Goal: Check status: Check status

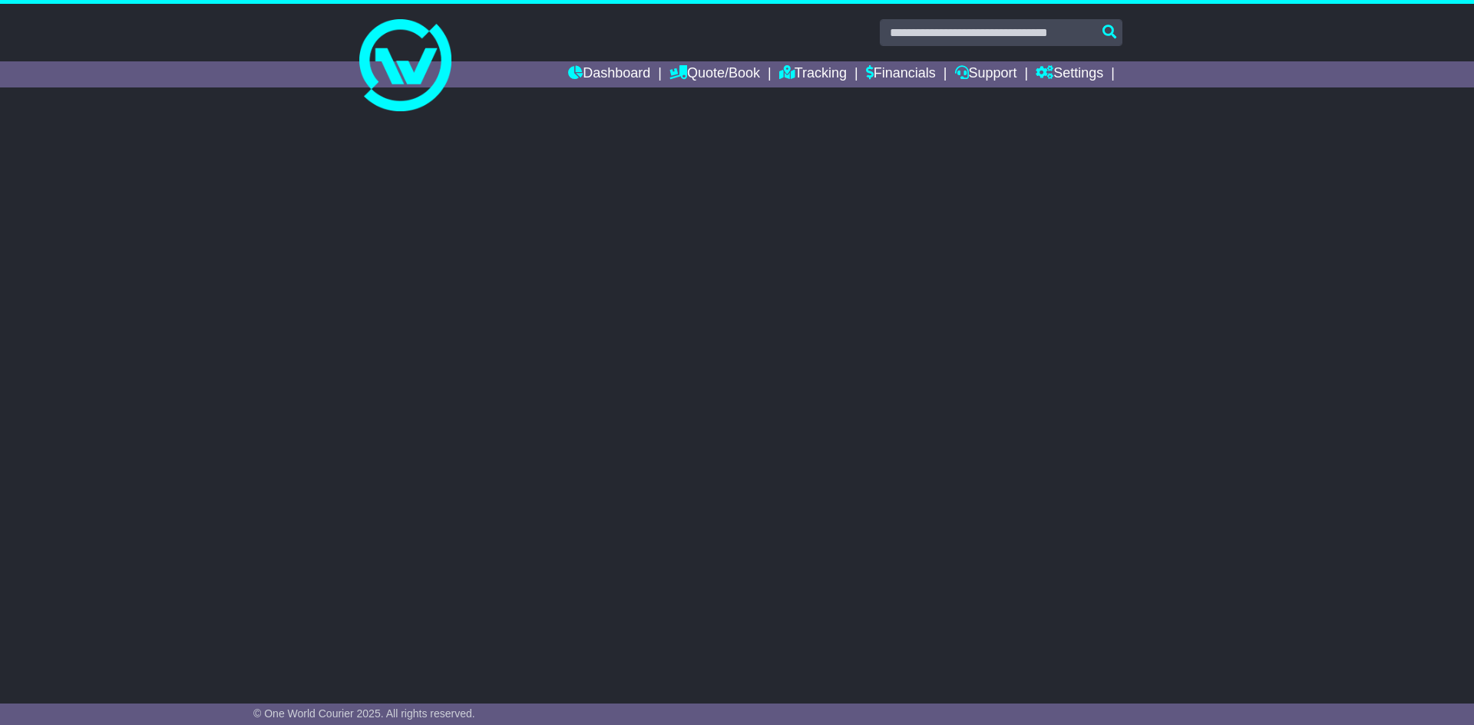
select select "**"
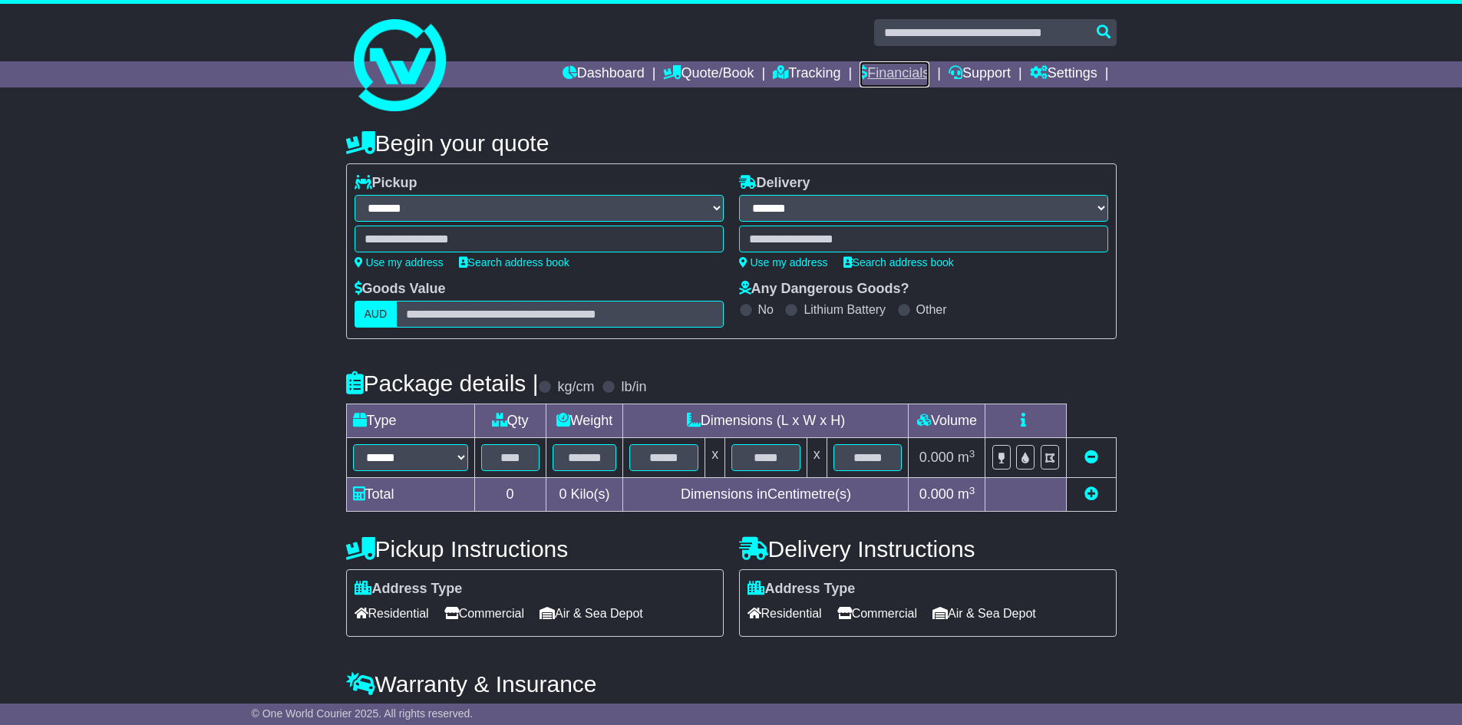
click at [899, 79] on link "Financials" at bounding box center [895, 74] width 70 height 26
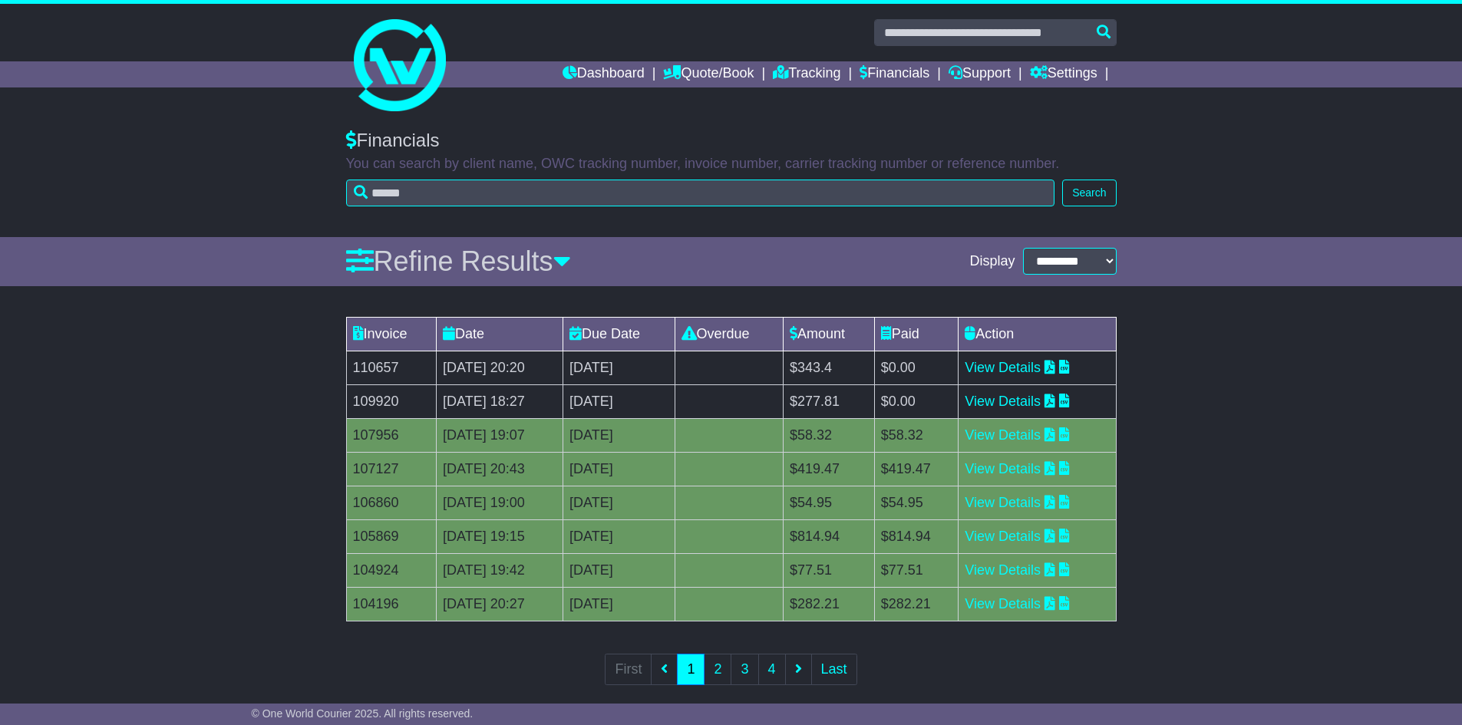
click at [861, 401] on td "$277.81" at bounding box center [829, 402] width 91 height 34
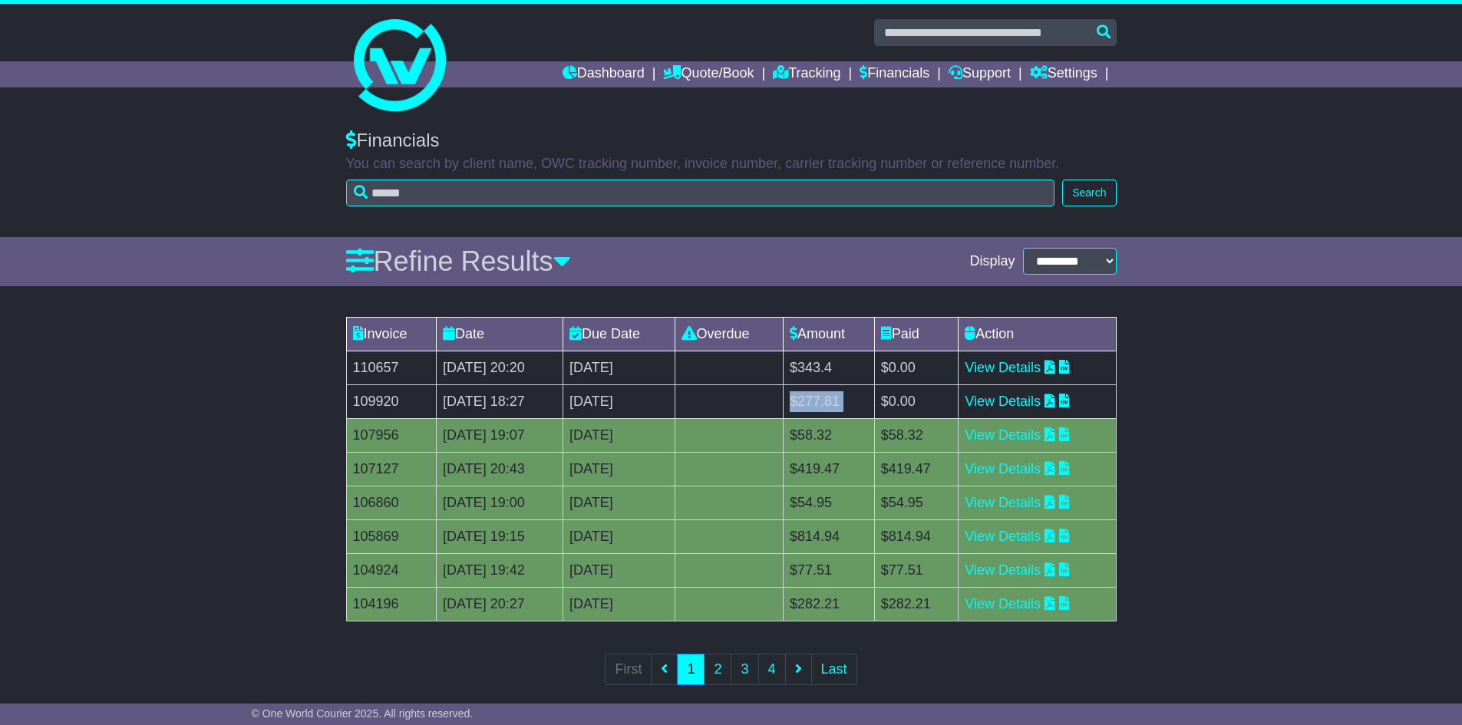
click at [861, 401] on td "$277.81" at bounding box center [829, 402] width 91 height 34
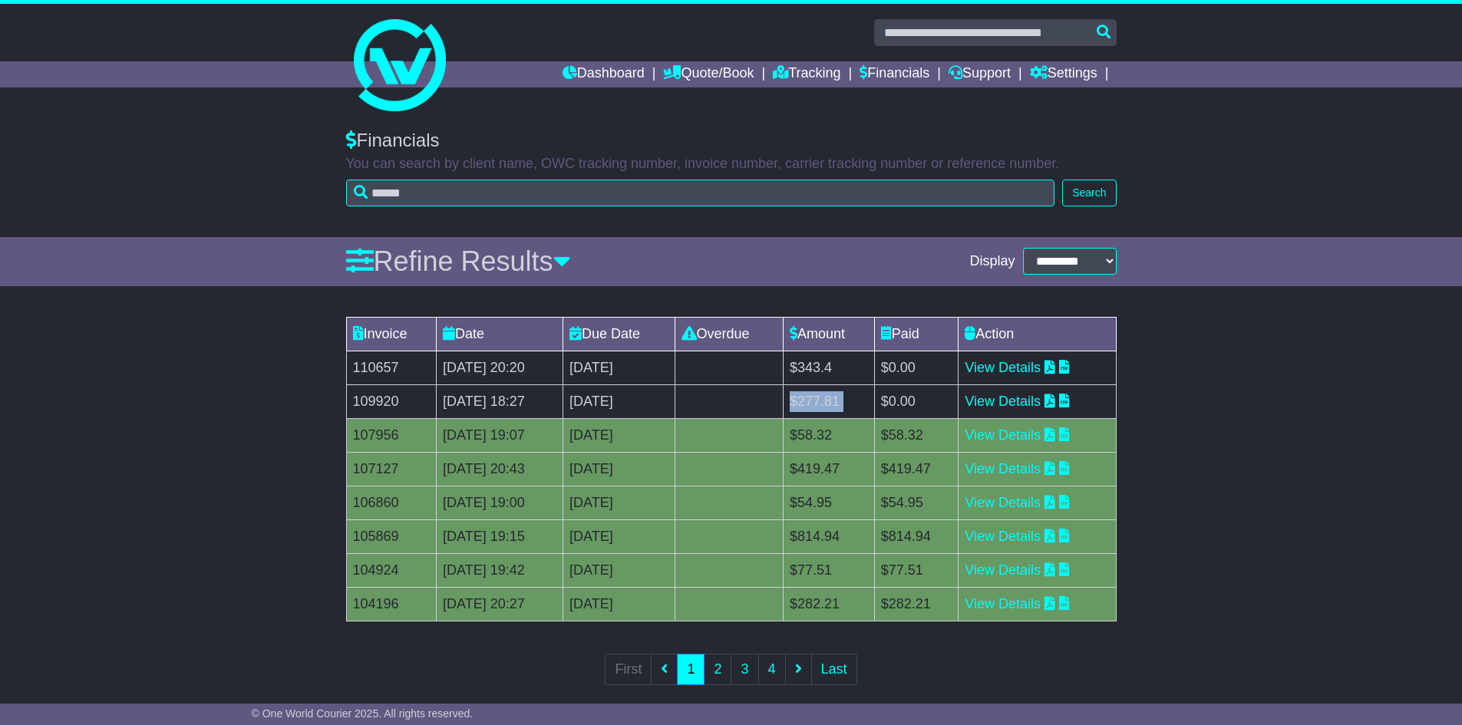
click at [861, 399] on td "$277.81" at bounding box center [829, 402] width 91 height 34
click at [871, 410] on td "$277.81" at bounding box center [829, 402] width 91 height 34
click at [871, 403] on td "$277.81" at bounding box center [829, 402] width 91 height 34
click at [867, 372] on td "$343.4" at bounding box center [829, 368] width 91 height 34
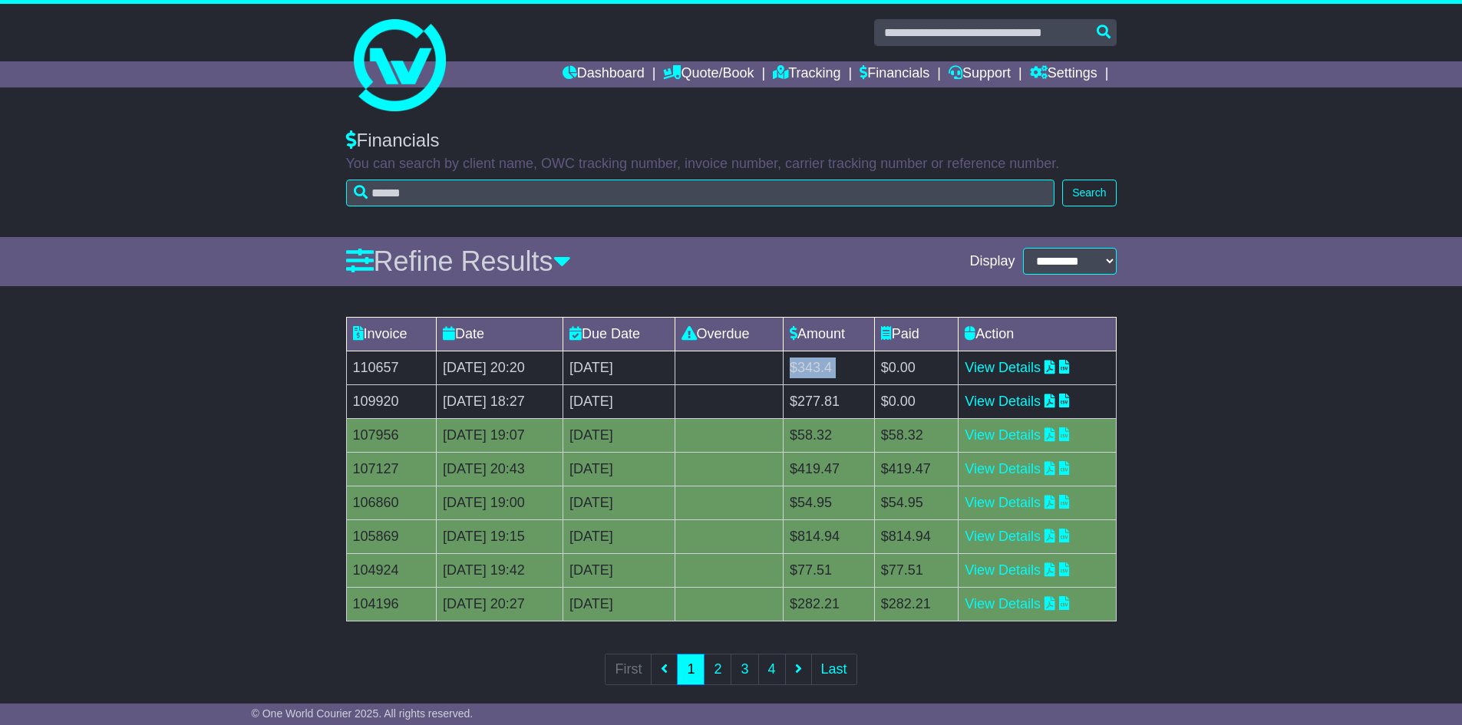
click at [867, 372] on td "$343.4" at bounding box center [829, 368] width 91 height 34
click at [867, 401] on td "$277.81" at bounding box center [829, 402] width 91 height 34
click at [607, 71] on link "Dashboard" at bounding box center [604, 74] width 82 height 26
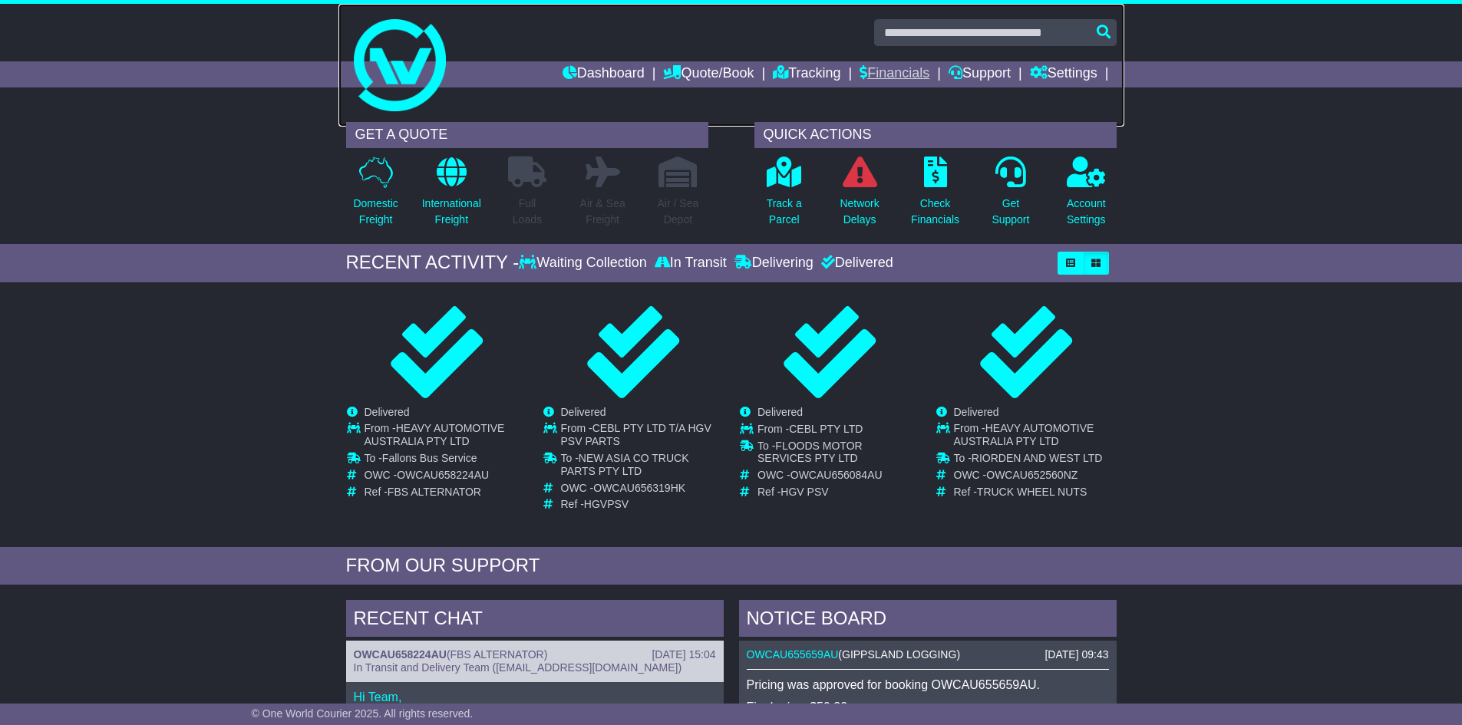
click at [893, 55] on link at bounding box center [732, 65] width 786 height 123
click at [905, 77] on link "Financials" at bounding box center [895, 74] width 70 height 26
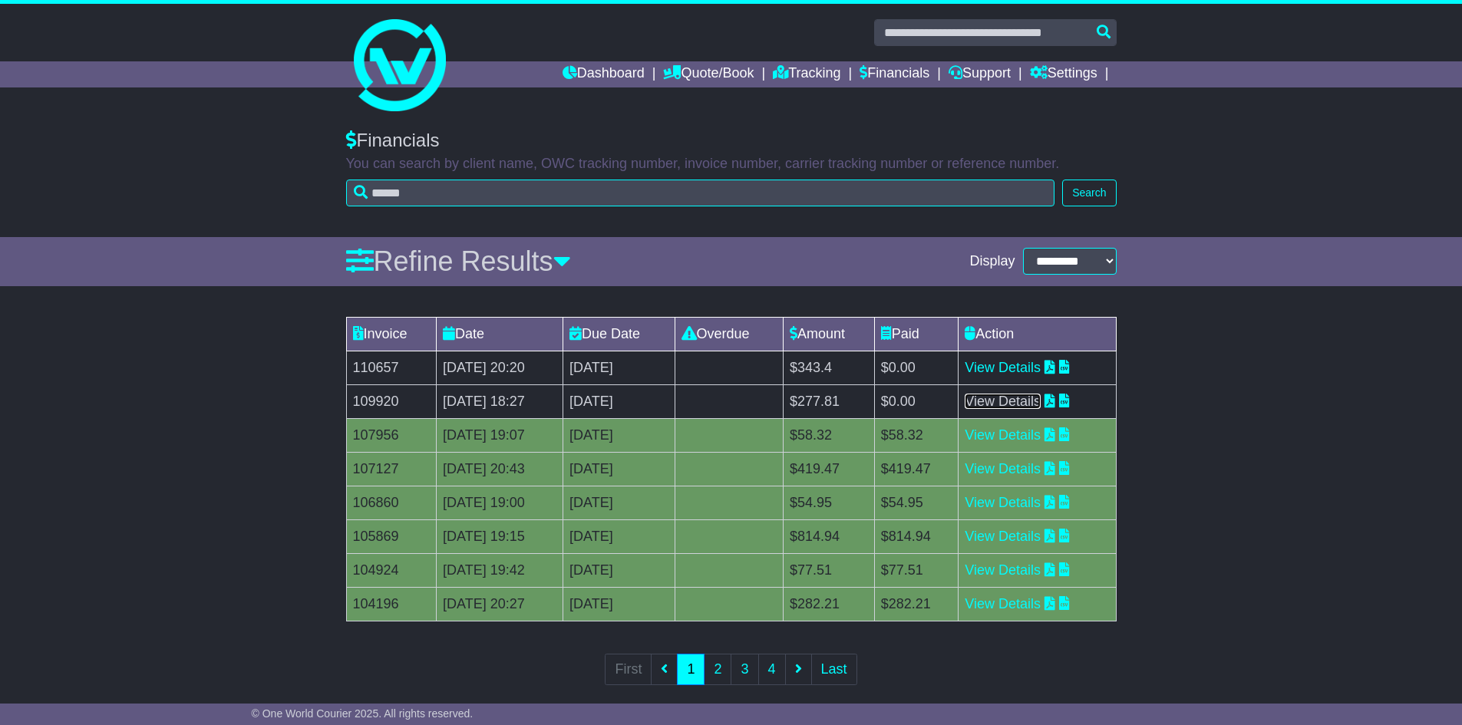
click at [1041, 395] on link "View Details" at bounding box center [1003, 401] width 76 height 15
click at [1053, 375] on td "View Details" at bounding box center [1037, 368] width 157 height 34
click at [1041, 367] on link "View Details" at bounding box center [1003, 367] width 76 height 15
click at [1041, 430] on link "View Details" at bounding box center [1003, 435] width 76 height 15
click at [808, 77] on link "Tracking" at bounding box center [807, 74] width 68 height 26
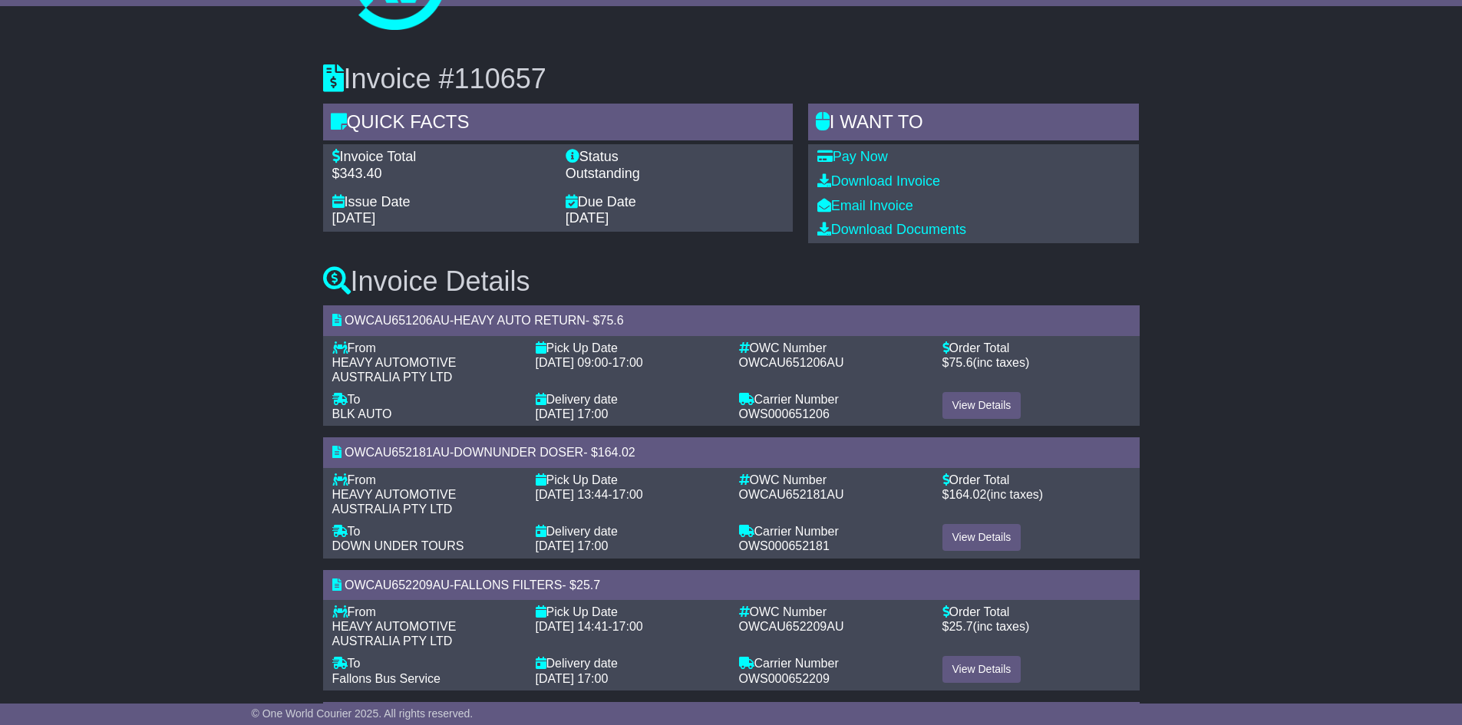
scroll to position [68, 0]
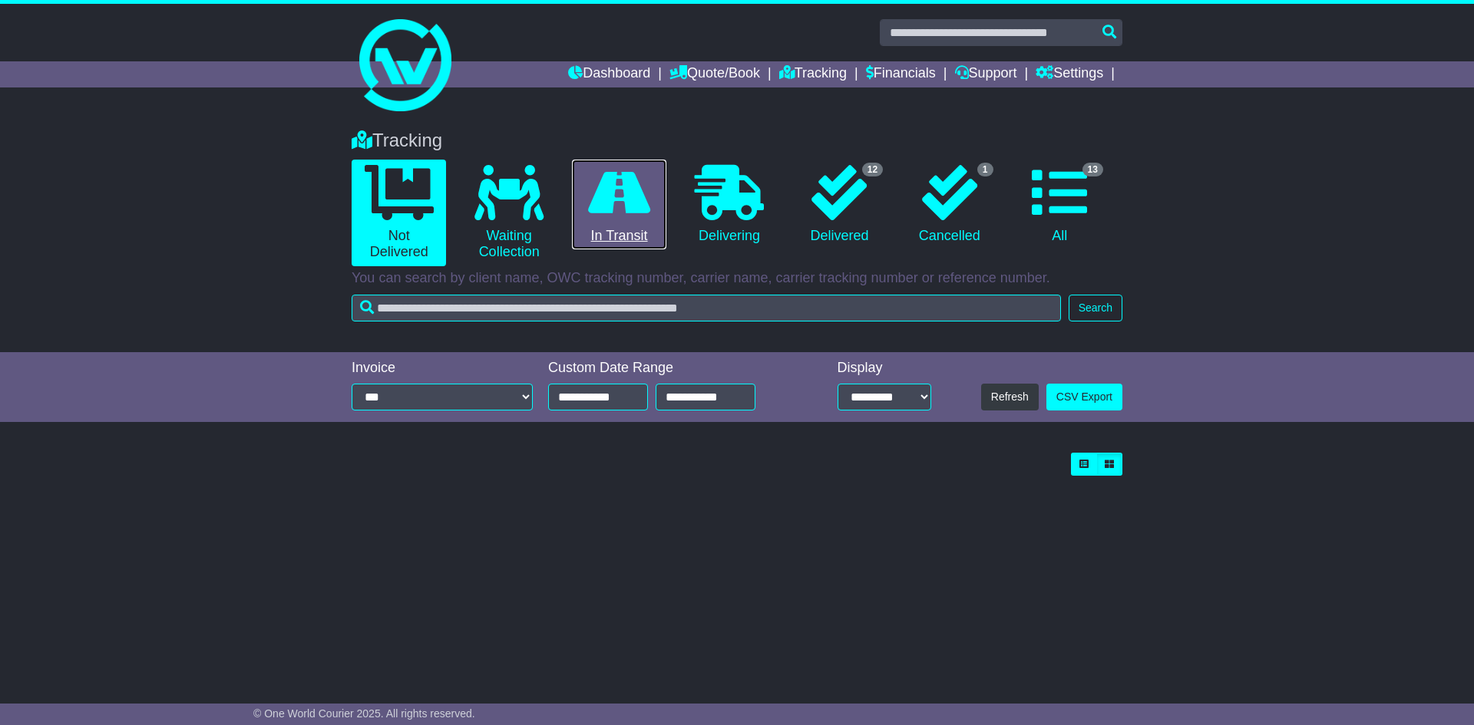
click at [639, 198] on icon at bounding box center [619, 192] width 62 height 55
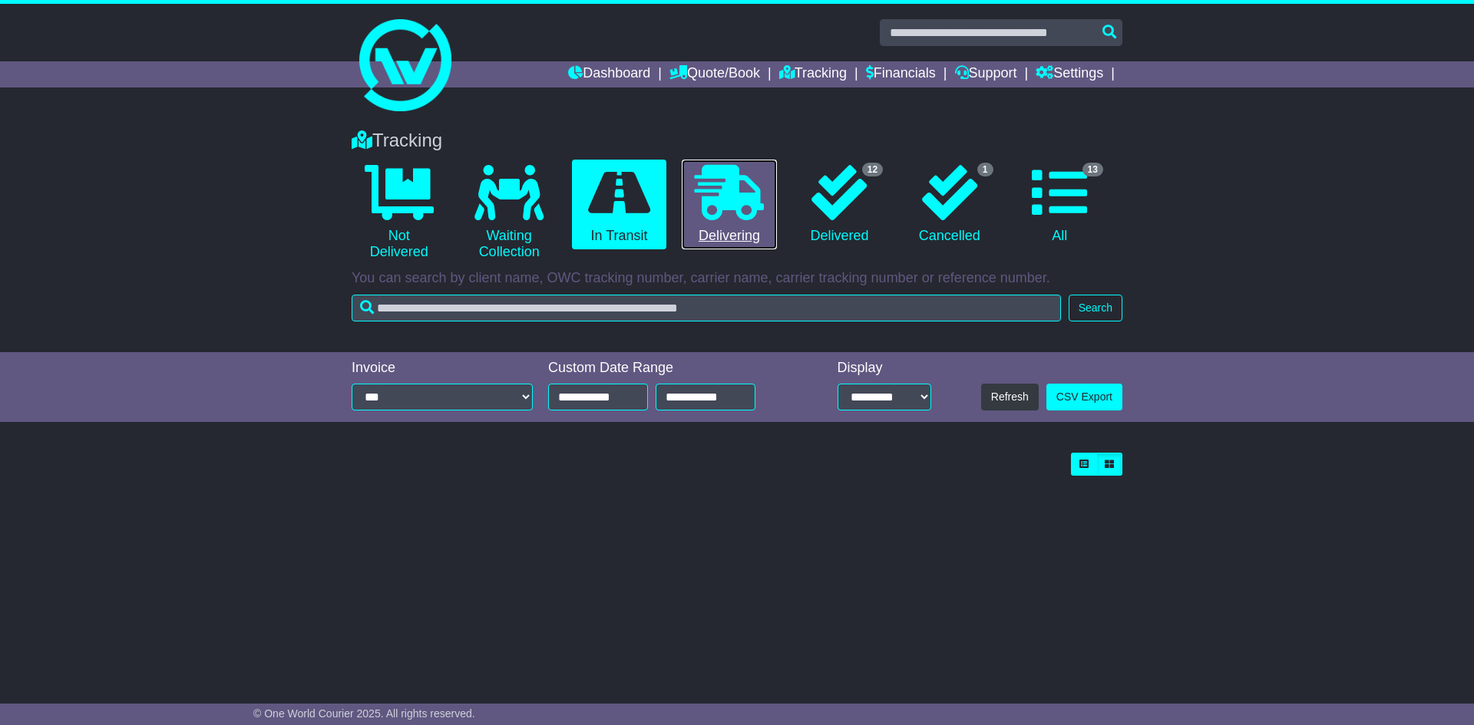
click at [737, 207] on icon at bounding box center [729, 192] width 69 height 55
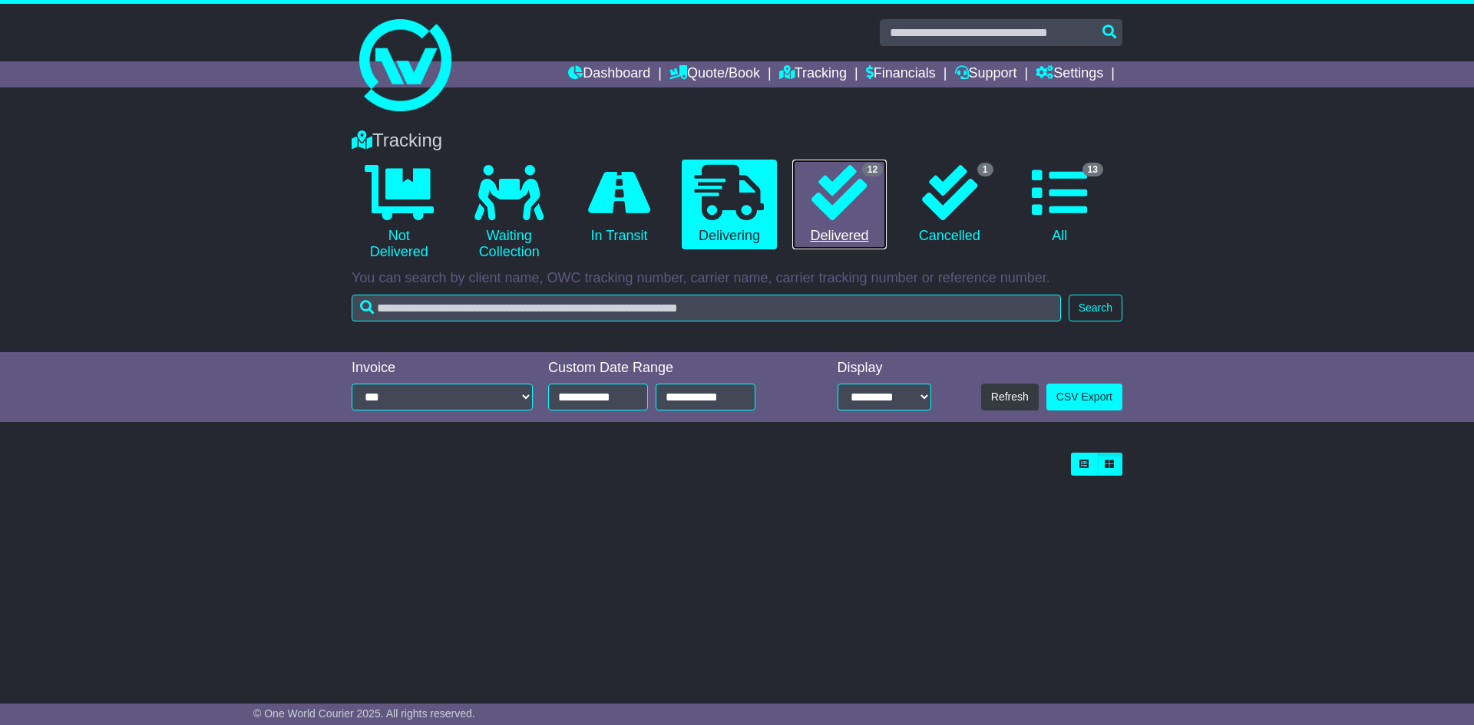
click at [869, 217] on link "12 Delivered" at bounding box center [839, 205] width 94 height 91
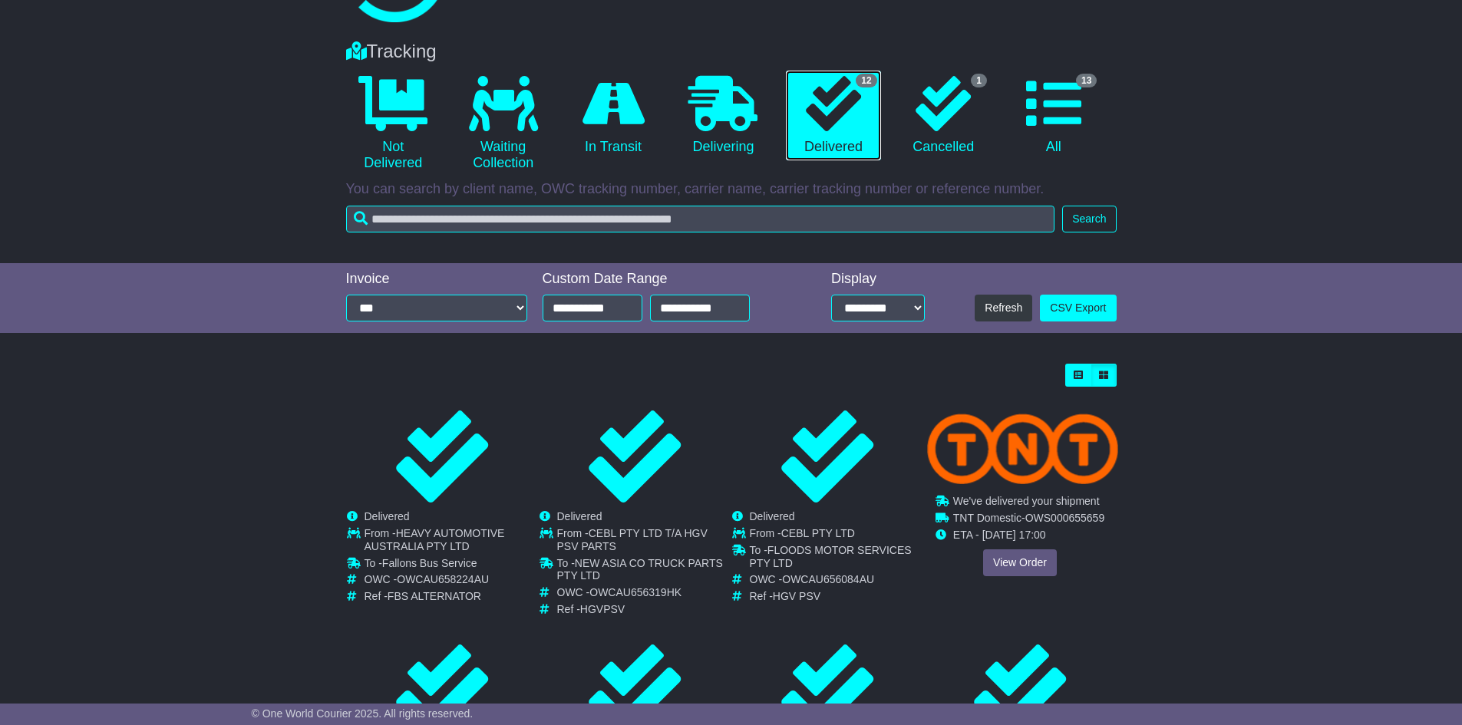
scroll to position [307, 0]
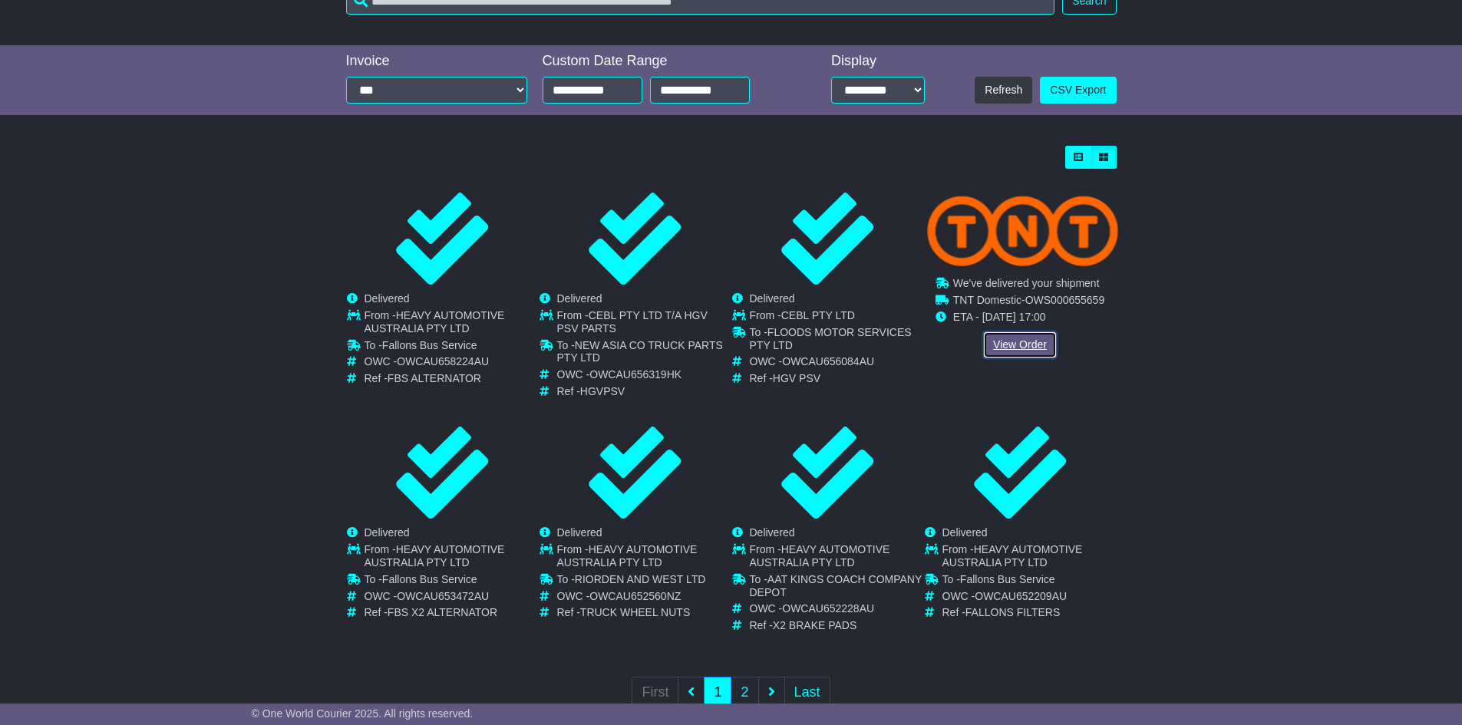
click at [1043, 349] on link "View Order" at bounding box center [1020, 345] width 74 height 27
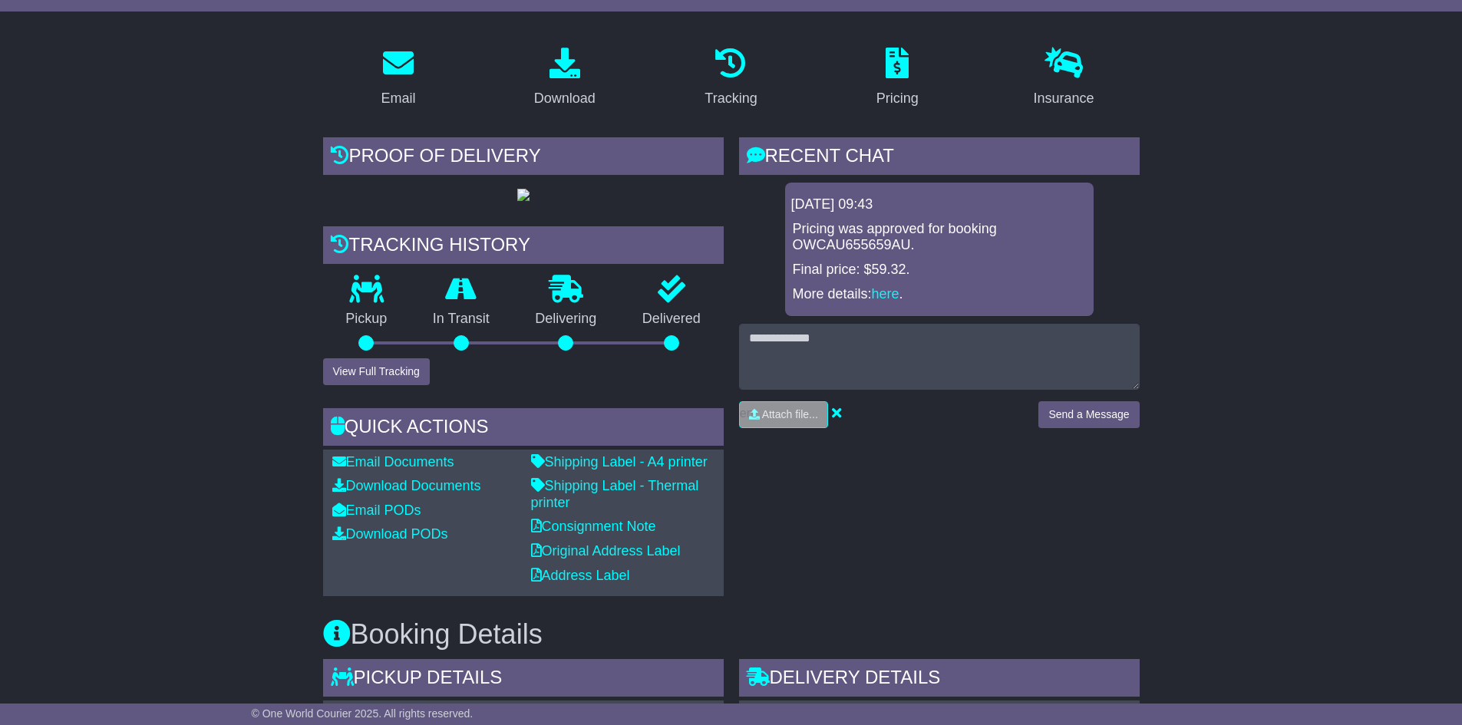
click at [891, 269] on p "Final price: $59.32." at bounding box center [939, 270] width 293 height 17
click at [884, 81] on link "Pricing" at bounding box center [898, 78] width 62 height 72
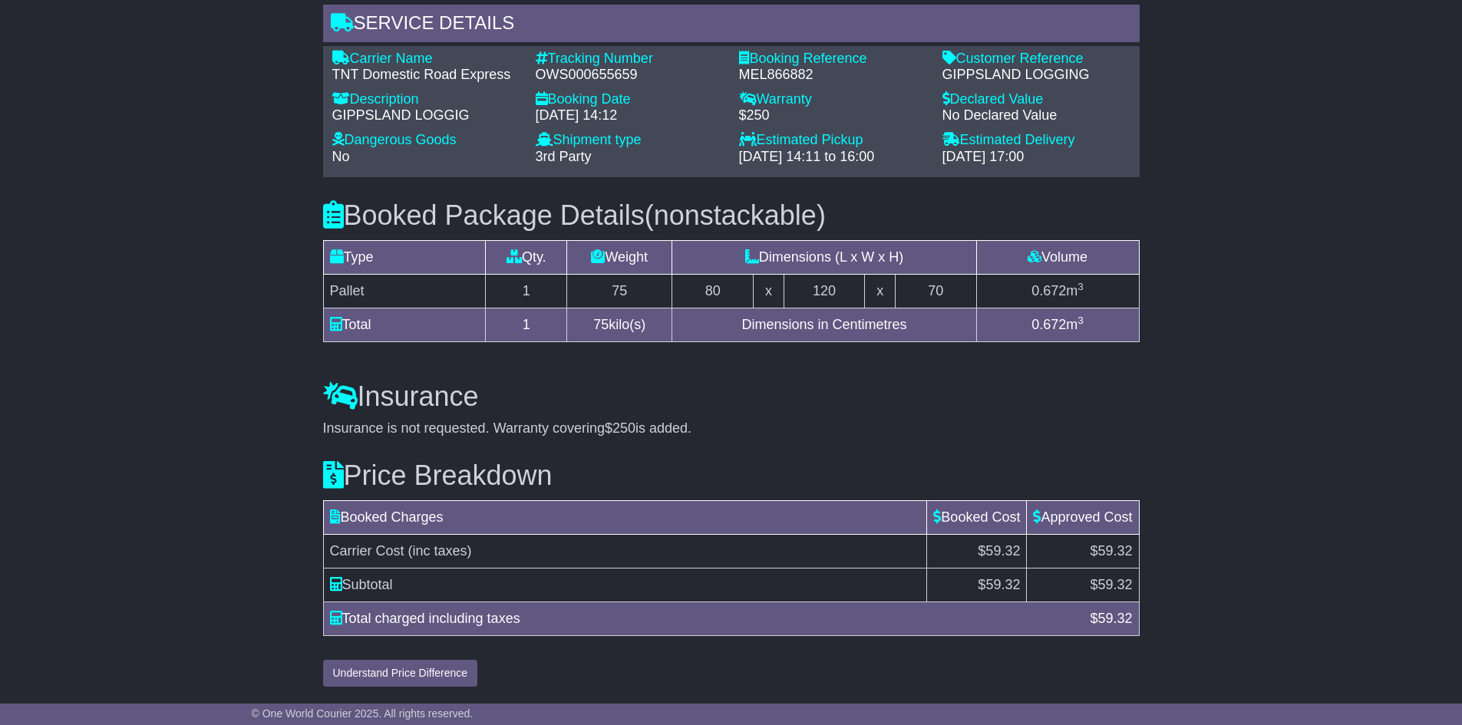
scroll to position [1198, 0]
